Goal: Obtain resource: Download file/media

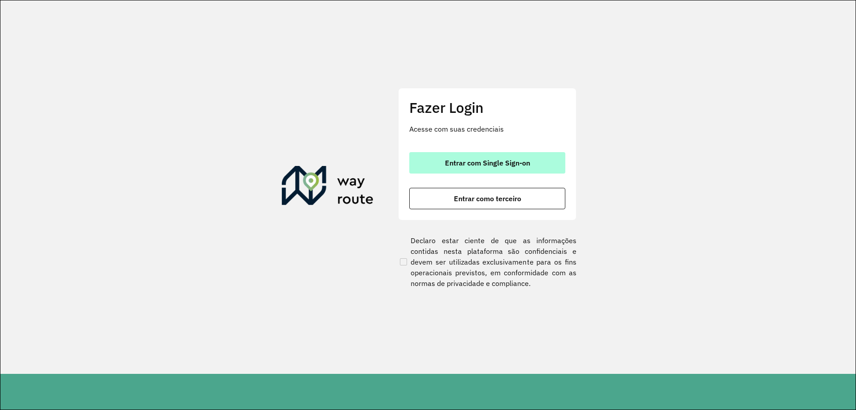
click at [521, 168] on button "Entrar com Single Sign-on" at bounding box center [487, 162] width 156 height 21
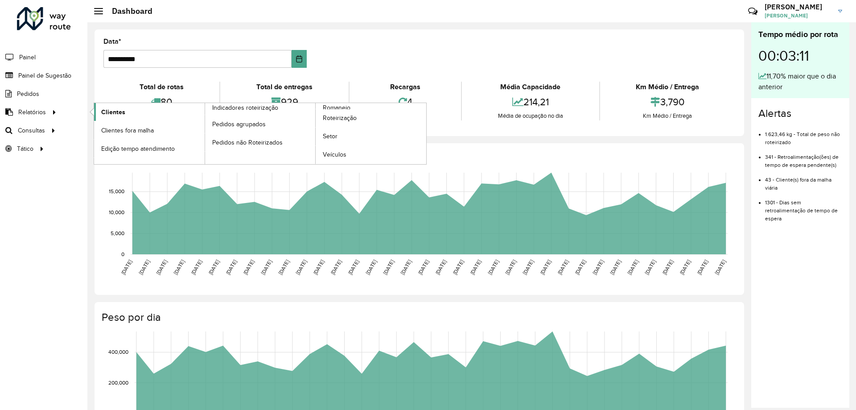
click at [124, 115] on span "Clientes" at bounding box center [113, 111] width 24 height 9
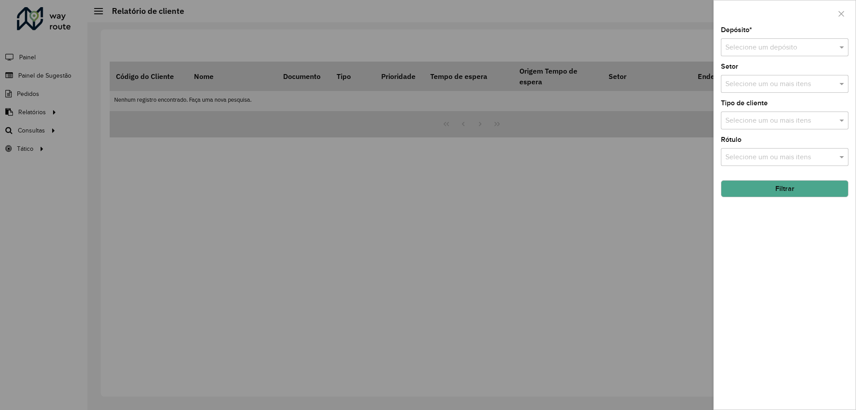
click at [751, 50] on input "text" at bounding box center [775, 47] width 101 height 11
click at [759, 67] on div "CDD Contagem" at bounding box center [784, 73] width 127 height 15
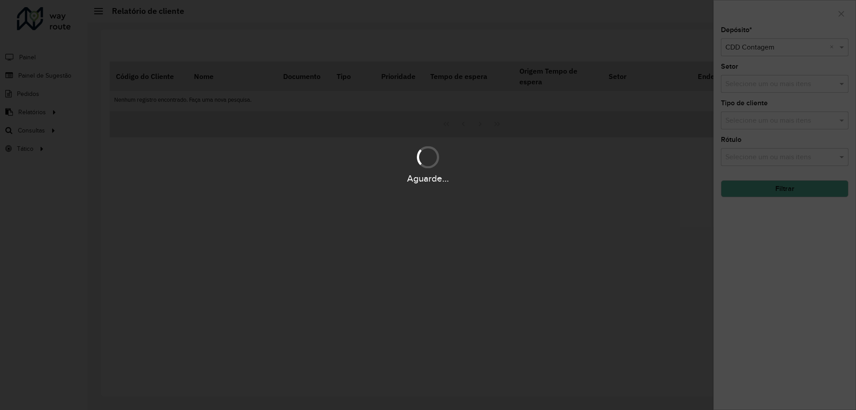
click at [754, 74] on div "Aguarde..." at bounding box center [428, 205] width 856 height 410
click at [764, 69] on div "Aguarde..." at bounding box center [428, 205] width 856 height 410
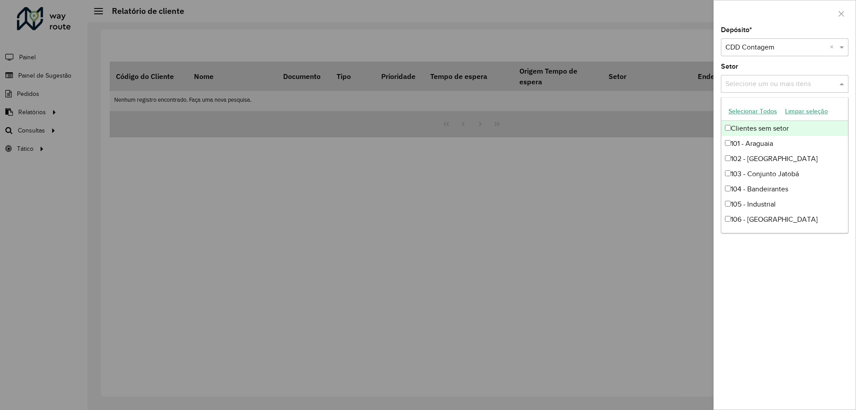
click at [746, 85] on input "text" at bounding box center [780, 84] width 114 height 11
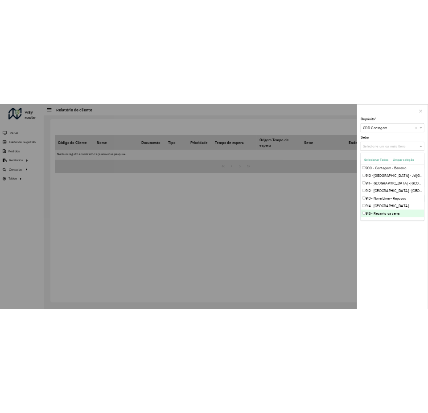
scroll to position [802, 0]
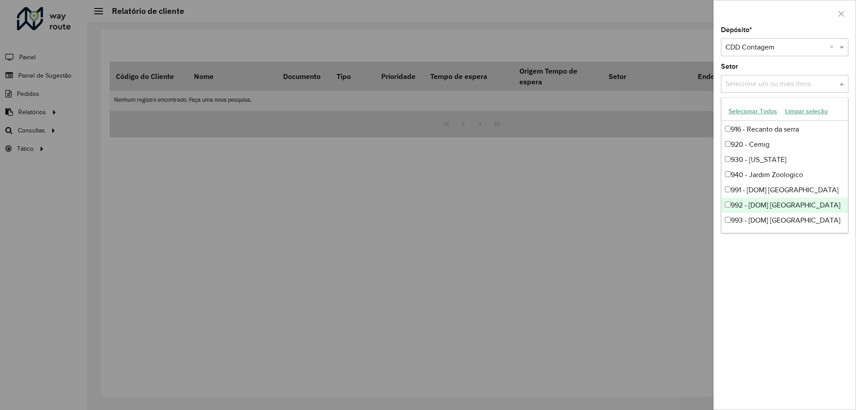
click at [773, 275] on div "Depósito * Selecione um depósito × CDD Contagem × Setor Selecione um ou mais it…" at bounding box center [785, 218] width 142 height 382
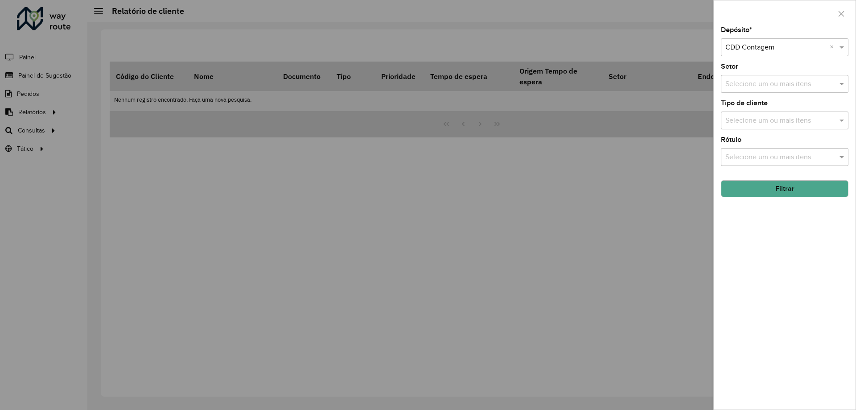
click at [767, 191] on button "Filtrar" at bounding box center [784, 188] width 127 height 17
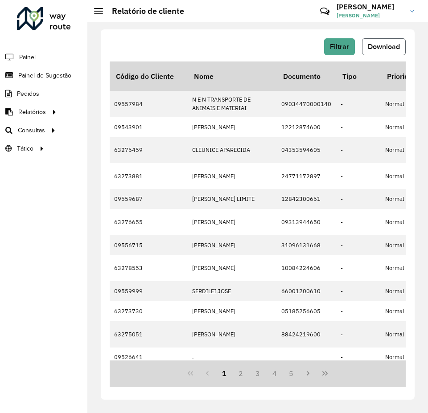
click at [386, 49] on span "Download" at bounding box center [384, 47] width 32 height 8
